Goal: Task Accomplishment & Management: Manage account settings

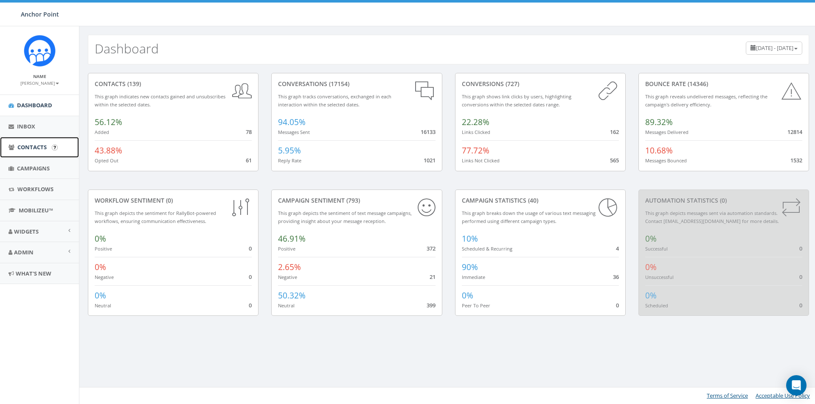
click at [42, 146] on span "Contacts" at bounding box center [31, 147] width 29 height 8
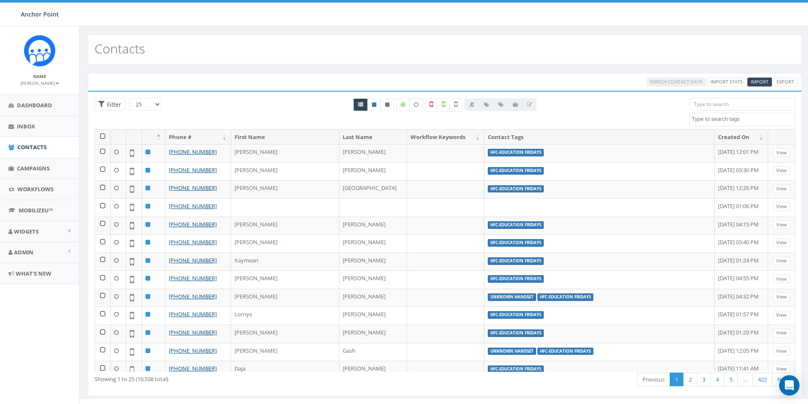
select select
click at [759, 78] on span "Import" at bounding box center [760, 81] width 18 height 6
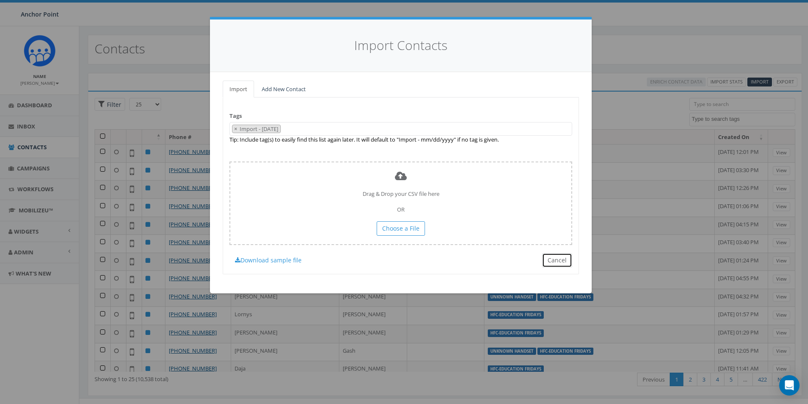
click at [554, 260] on button "Cancel" at bounding box center [557, 260] width 30 height 14
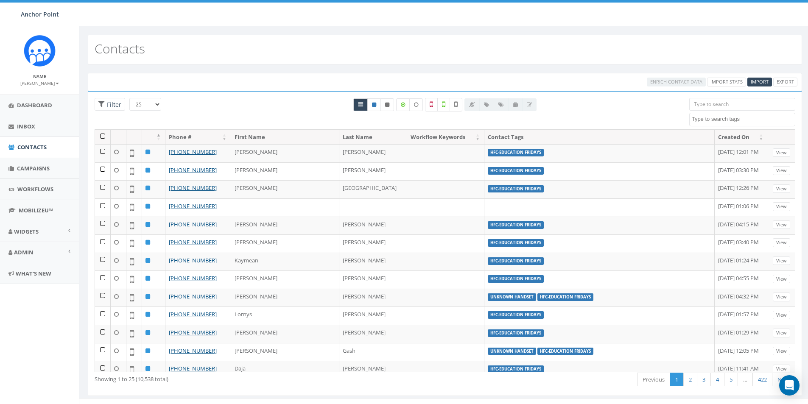
click at [702, 104] on input "search" at bounding box center [742, 104] width 106 height 13
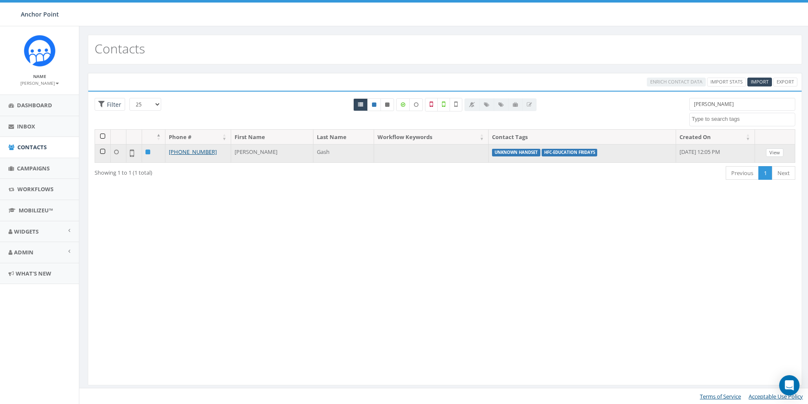
type input "[PERSON_NAME]"
click at [779, 153] on link "View" at bounding box center [774, 153] width 17 height 9
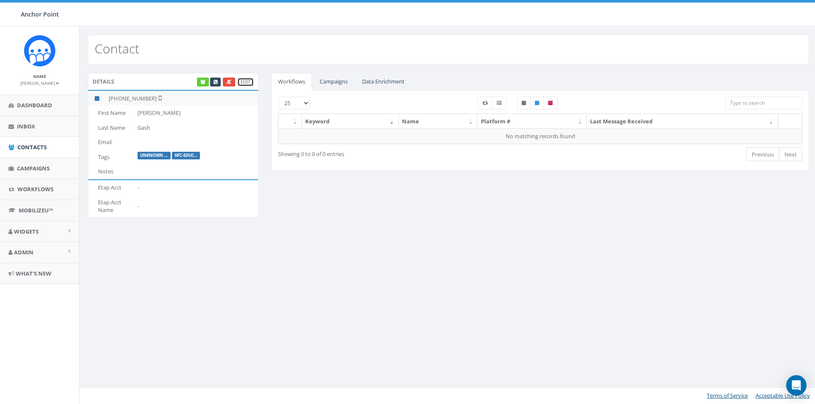
click at [246, 84] on link "Edit" at bounding box center [245, 82] width 17 height 9
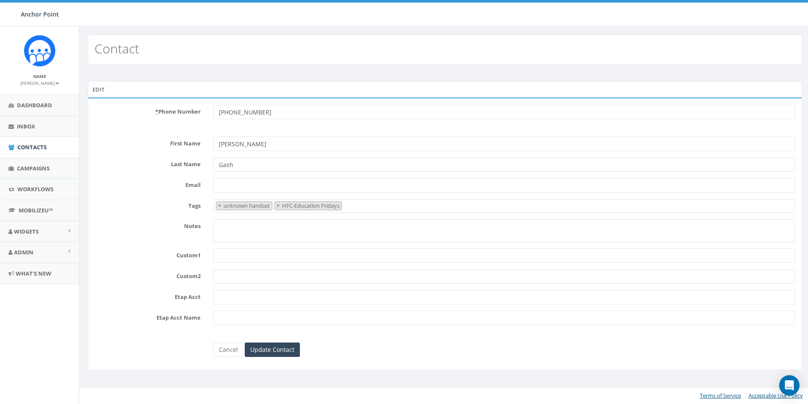
select select "unknown handset"
drag, startPoint x: 268, startPoint y: 113, endPoint x: 207, endPoint y: 112, distance: 61.1
click at [207, 112] on div "* Phone Number +17205309874" at bounding box center [448, 112] width 720 height 14
type input "346-610-1586"
click at [220, 207] on span "×" at bounding box center [220, 206] width 3 height 8
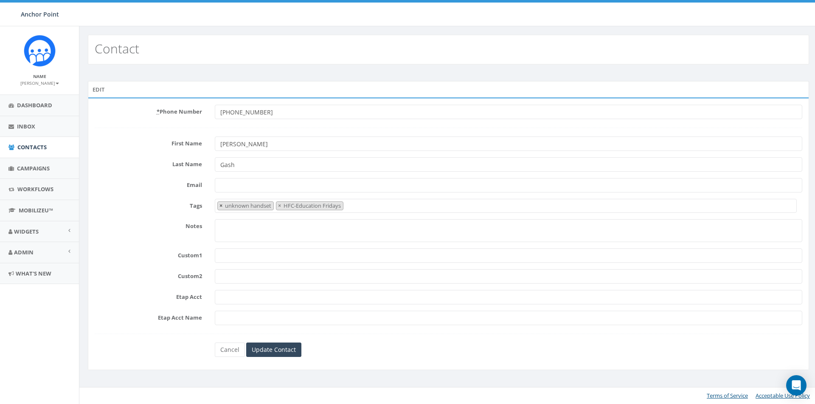
select select "HFC-Education Fridays"
click at [224, 205] on textarea "Search" at bounding box center [506, 206] width 579 height 8
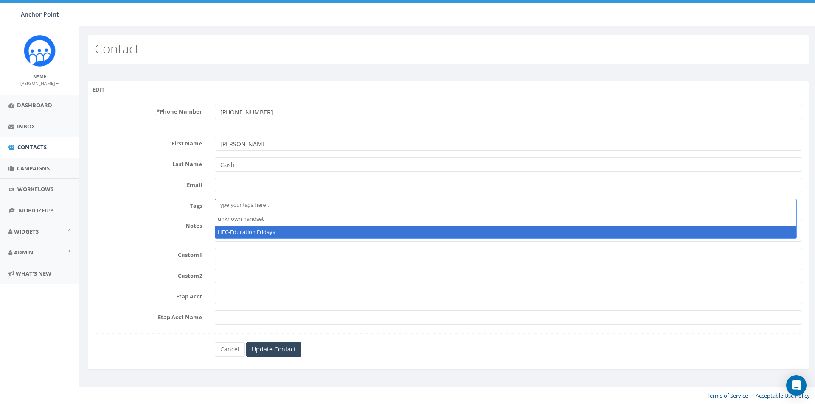
select select "HFC-Education Fridays"
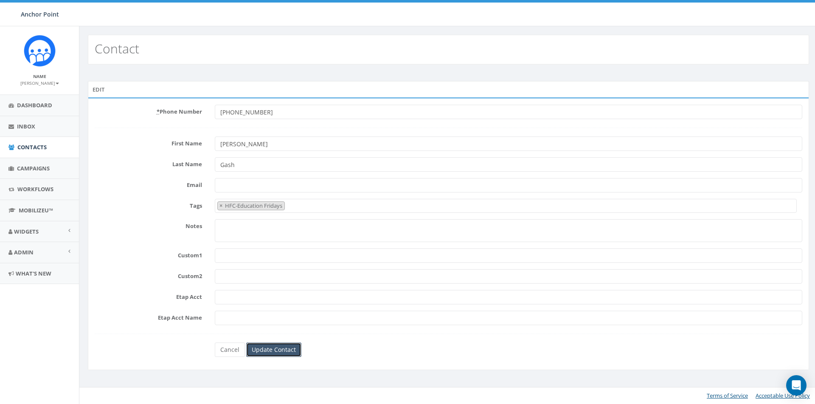
click at [275, 352] on input "Update Contact" at bounding box center [273, 350] width 55 height 14
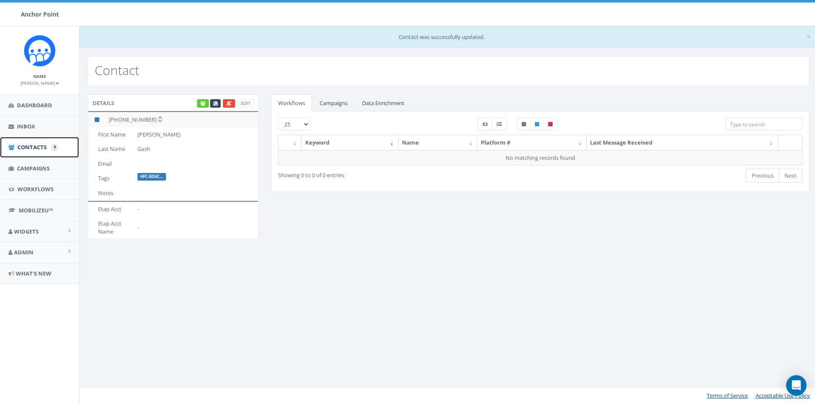
click at [36, 148] on span "Contacts" at bounding box center [31, 147] width 29 height 8
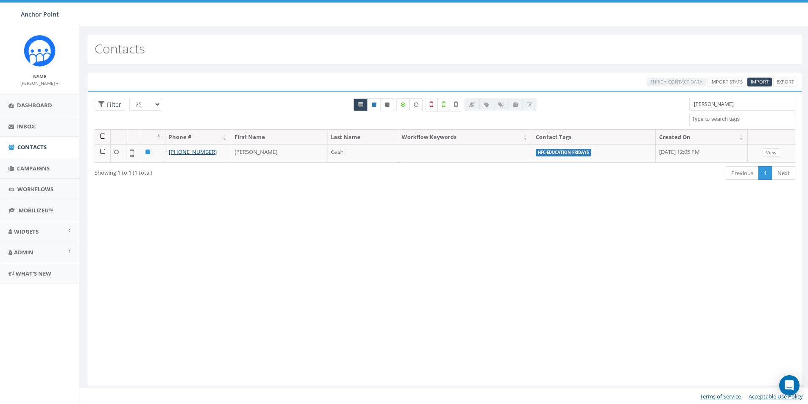
select select
